Goal: Book appointment/travel/reservation

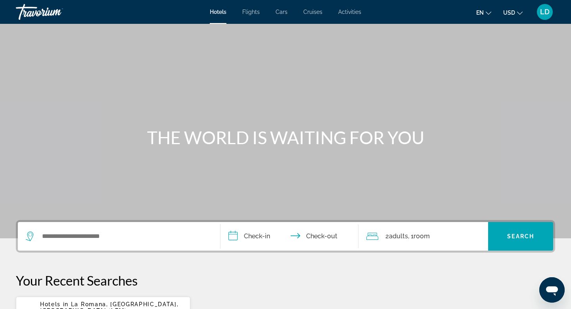
click at [113, 229] on div "Search widget" at bounding box center [119, 236] width 187 height 29
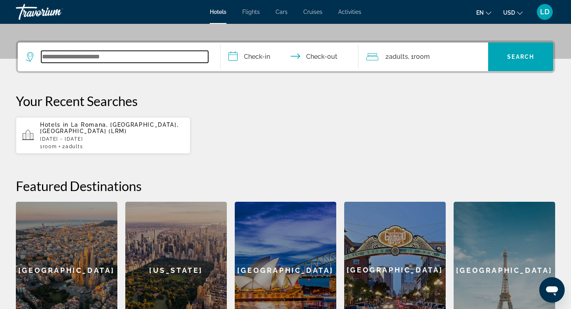
click at [96, 56] on input "Search widget" at bounding box center [124, 57] width 167 height 12
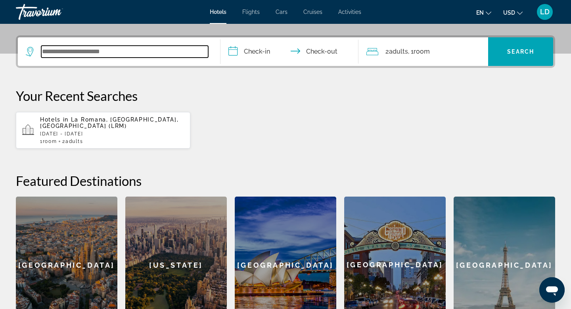
scroll to position [194, 0]
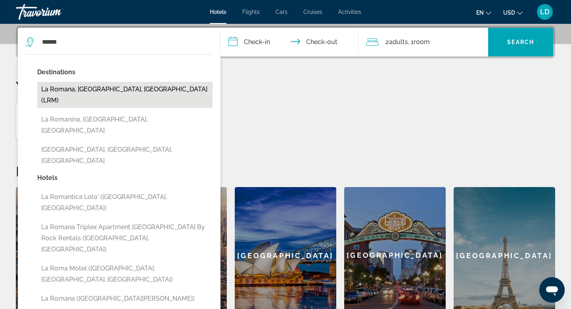
click at [72, 91] on button "La Romana, Punta Cana, Dominican Republic (LRM)" at bounding box center [124, 95] width 175 height 26
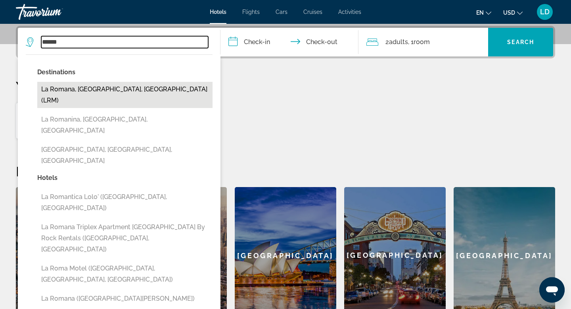
type input "**********"
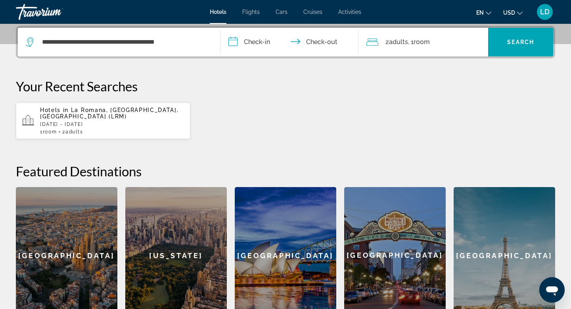
click at [156, 119] on p "Hotels in La Romana, Punta Cana, Dominican Republic (LRM)" at bounding box center [112, 113] width 144 height 13
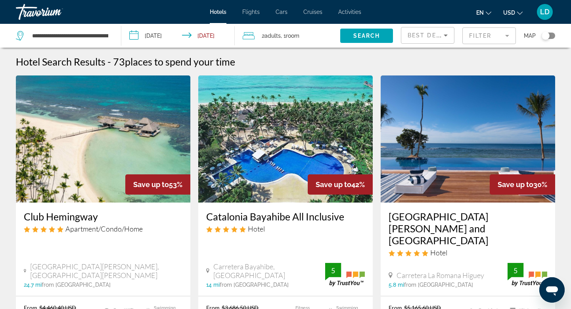
click at [504, 35] on mat-form-field "Filter" at bounding box center [490, 35] width 54 height 17
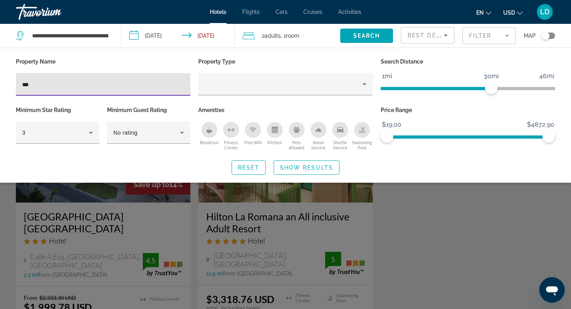
type input "***"
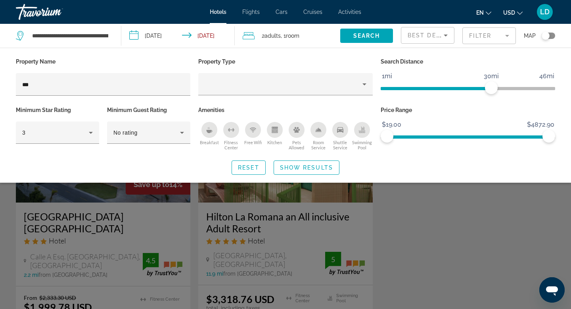
click at [99, 225] on div "Search widget" at bounding box center [285, 214] width 571 height 190
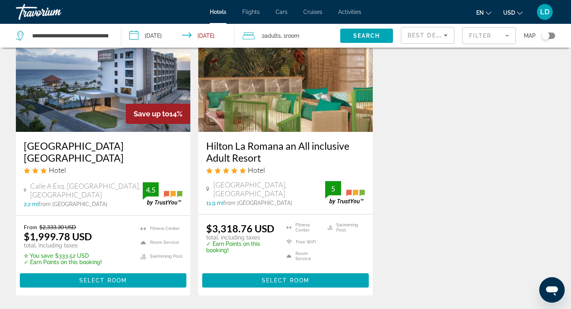
scroll to position [70, 0]
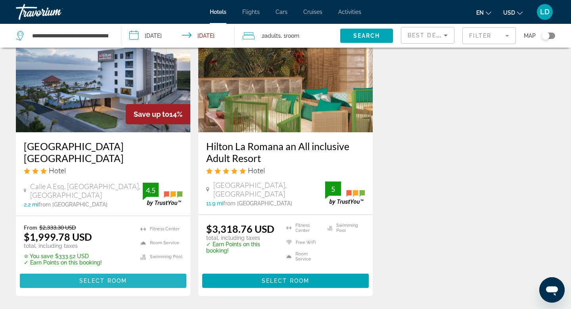
click at [100, 283] on span "Main content" at bounding box center [103, 280] width 167 height 19
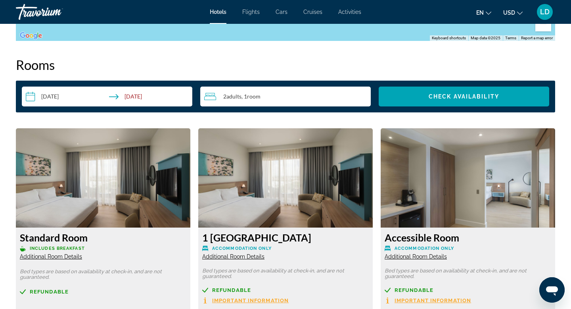
scroll to position [962, 0]
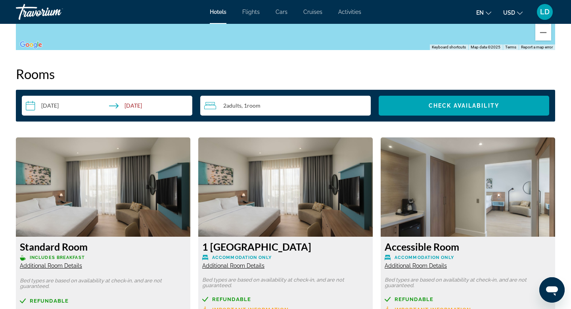
click at [342, 101] on div "2 Adult Adults , 1 Room rooms" at bounding box center [287, 106] width 167 height 10
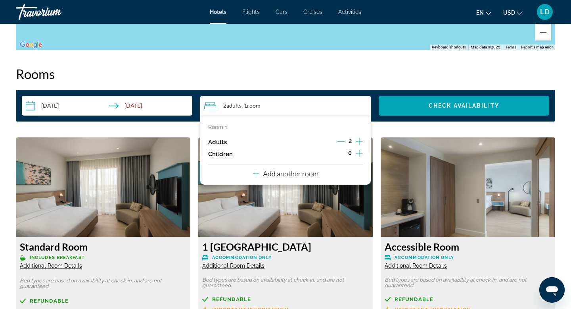
click at [358, 137] on icon "Increment adults" at bounding box center [359, 142] width 7 height 10
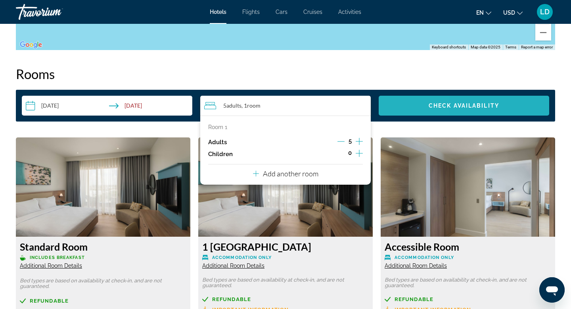
click at [399, 99] on span "Search widget" at bounding box center [464, 105] width 171 height 19
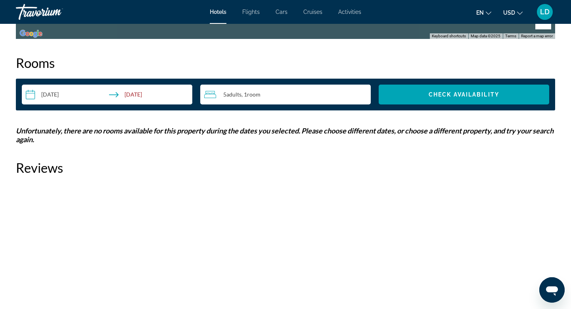
scroll to position [974, 0]
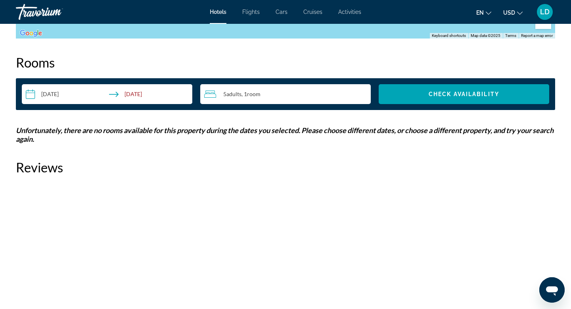
click at [294, 89] on div "5 Adult Adults , 1 Room rooms" at bounding box center [287, 94] width 167 height 10
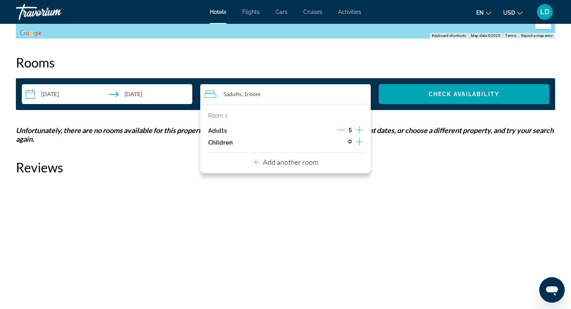
click at [340, 126] on icon "Decrement adults" at bounding box center [341, 129] width 7 height 7
click at [289, 158] on p "Add another room" at bounding box center [291, 162] width 56 height 9
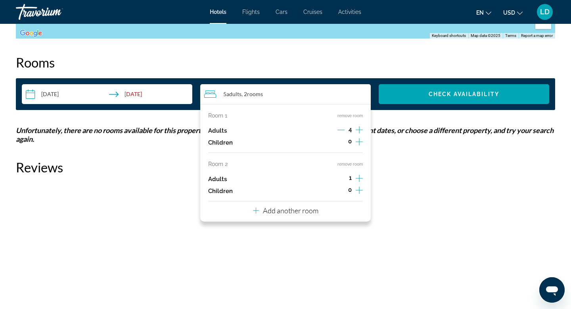
click at [359, 173] on icon "Increment adults" at bounding box center [359, 178] width 7 height 10
click at [342, 126] on icon "Decrement adults" at bounding box center [341, 129] width 7 height 7
click at [416, 88] on span "Search widget" at bounding box center [464, 94] width 171 height 19
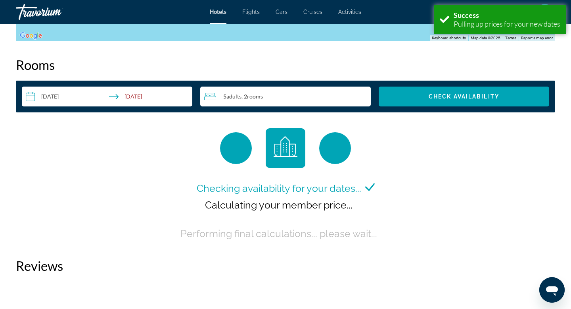
scroll to position [974, 0]
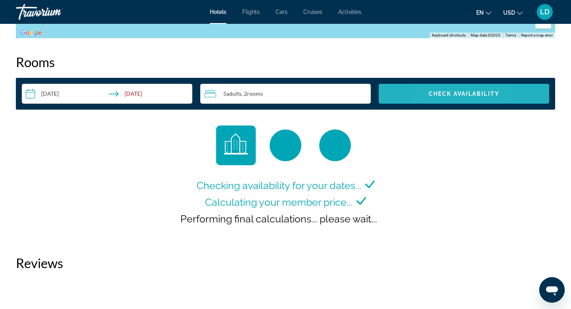
click at [430, 90] on span "Check Availability" at bounding box center [464, 93] width 71 height 6
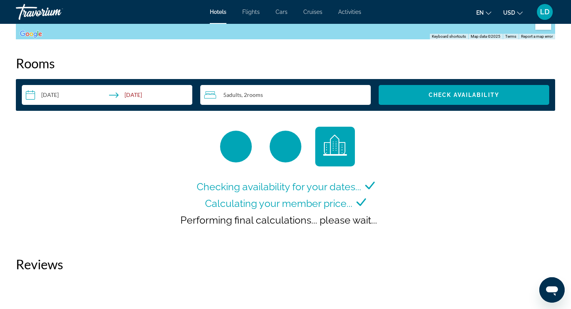
scroll to position [974, 0]
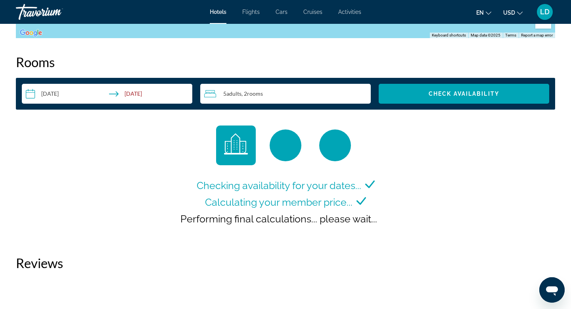
click at [304, 89] on div "5 Adult Adults , 2 Room rooms" at bounding box center [287, 94] width 167 height 10
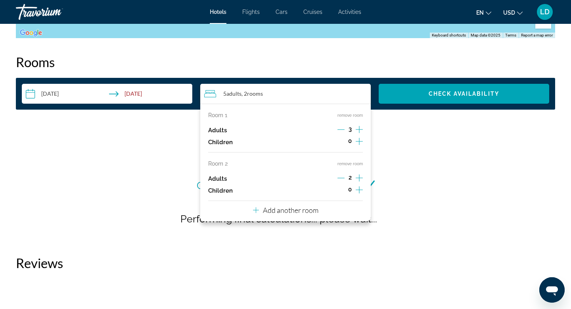
click at [358, 161] on button "remove room" at bounding box center [350, 163] width 25 height 5
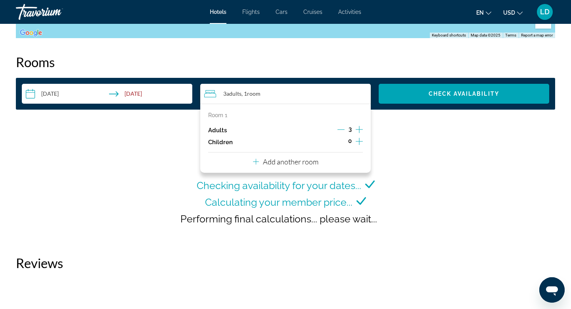
click at [359, 125] on icon "Increment adults" at bounding box center [359, 130] width 7 height 10
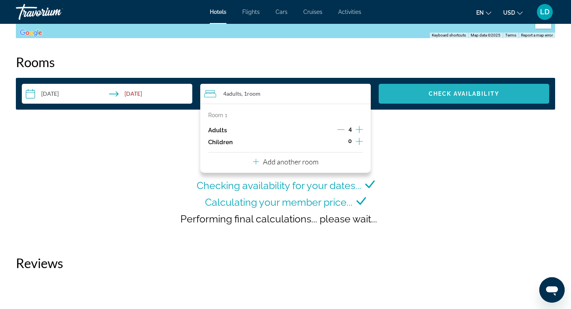
click at [404, 88] on span "Search widget" at bounding box center [464, 93] width 171 height 19
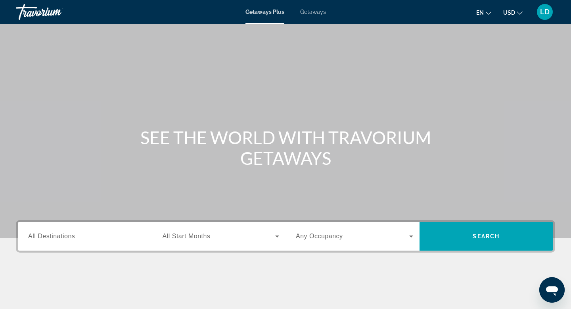
click at [110, 234] on input "Destination All Destinations" at bounding box center [86, 237] width 117 height 10
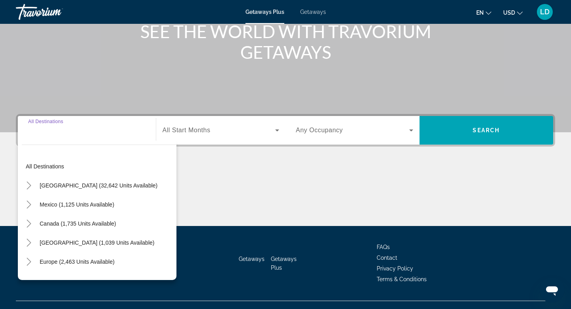
scroll to position [120, 0]
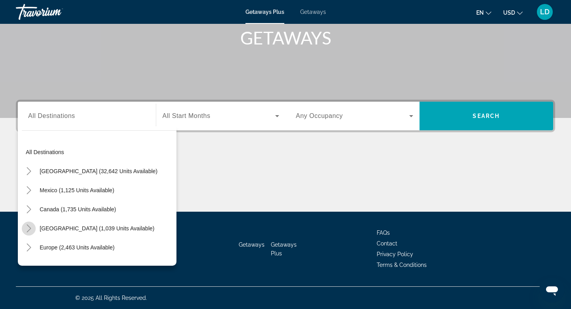
click at [29, 230] on icon "Toggle Caribbean & Atlantic Islands (1,039 units available)" at bounding box center [29, 228] width 8 height 8
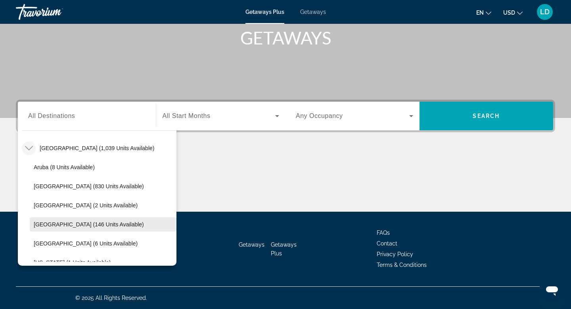
click at [72, 223] on span "Dominican Republic (146 units available)" at bounding box center [89, 224] width 110 height 6
type input "**********"
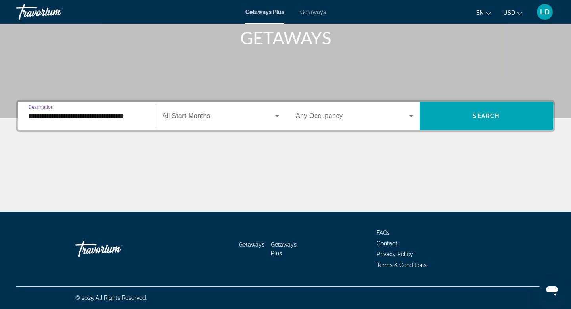
click at [190, 110] on div "Search widget" at bounding box center [221, 116] width 117 height 22
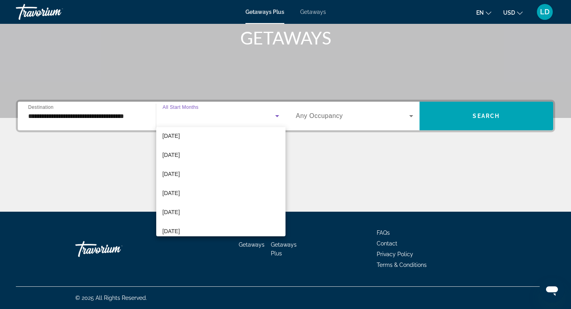
scroll to position [164, 0]
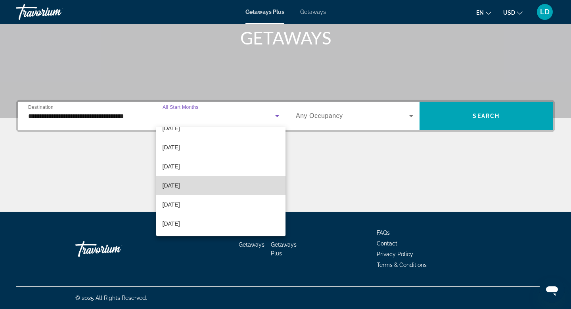
click at [190, 188] on mat-option "[DATE]" at bounding box center [221, 185] width 130 height 19
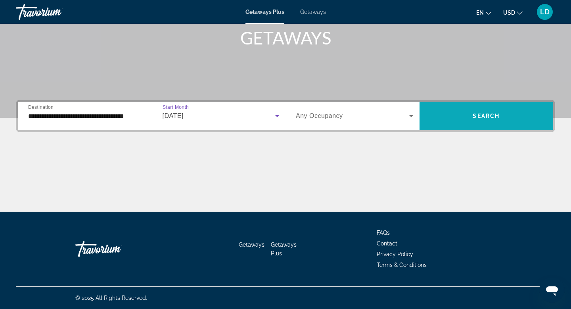
click at [484, 112] on span "Search widget" at bounding box center [487, 115] width 134 height 19
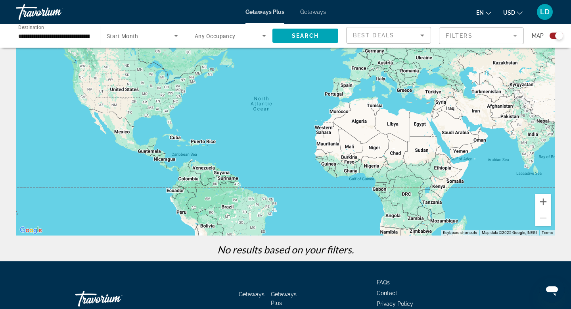
scroll to position [108, 0]
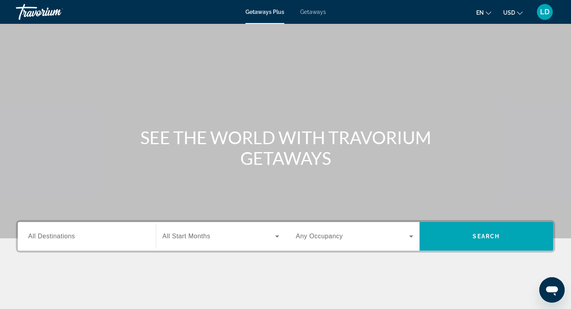
click at [316, 13] on span "Getaways" at bounding box center [313, 12] width 26 height 6
click at [84, 241] on div "Search widget" at bounding box center [86, 236] width 117 height 23
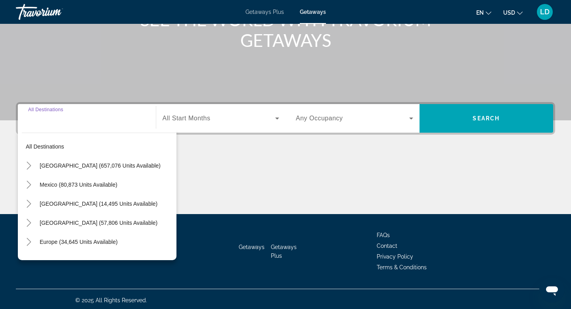
scroll to position [120, 0]
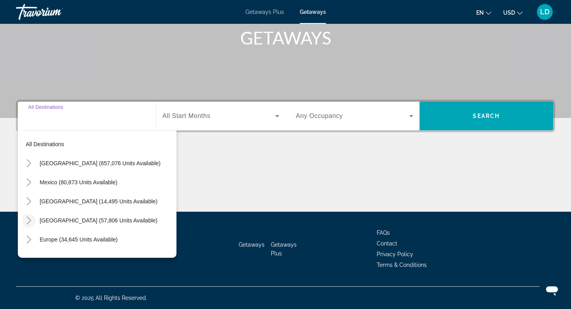
click at [27, 219] on icon "Toggle Caribbean & Atlantic Islands (57,806 units available)" at bounding box center [29, 220] width 8 height 8
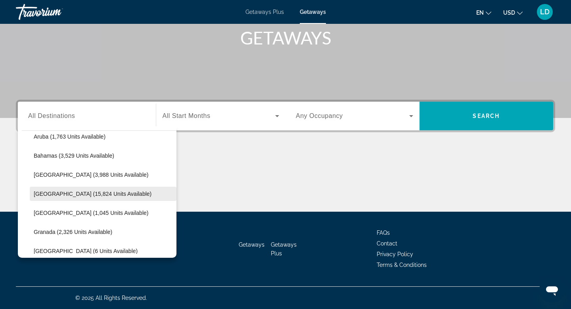
scroll to position [128, 0]
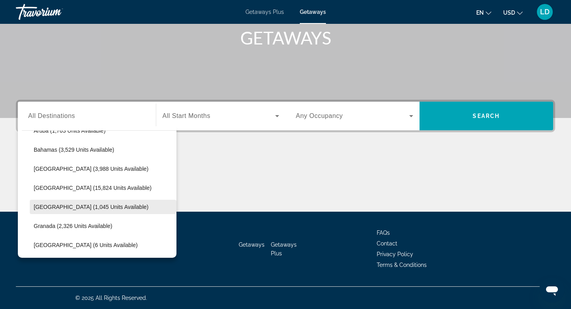
click at [73, 204] on span "[GEOGRAPHIC_DATA] (1,045 units available)" at bounding box center [91, 207] width 115 height 6
type input "**********"
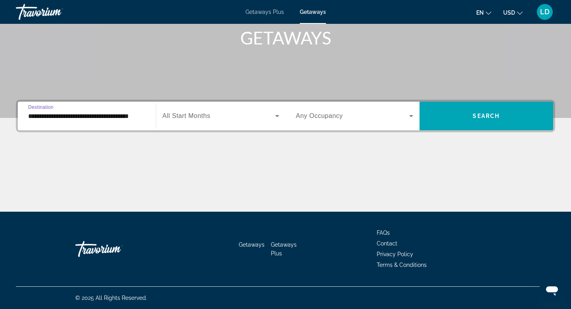
click at [173, 121] on div "Search widget" at bounding box center [221, 116] width 117 height 22
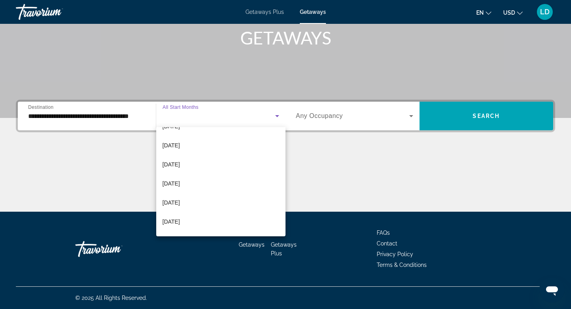
scroll to position [136, 0]
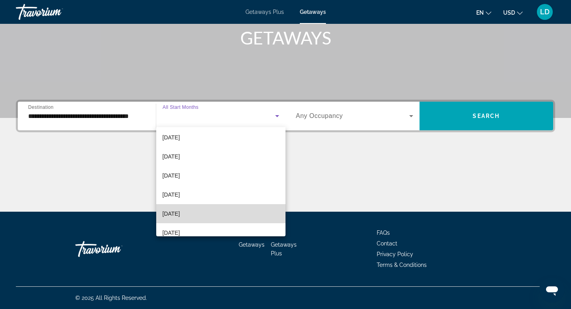
click at [190, 211] on mat-option "[DATE]" at bounding box center [221, 213] width 130 height 19
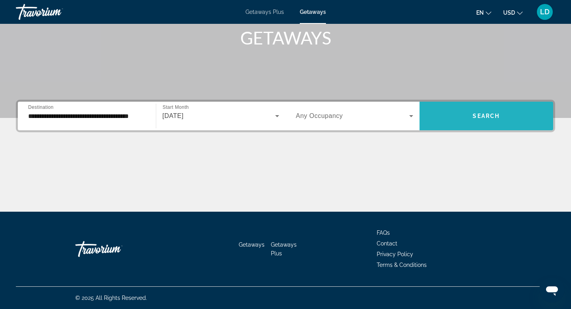
click at [437, 120] on span "Search widget" at bounding box center [487, 115] width 134 height 19
